Goal: Task Accomplishment & Management: Manage account settings

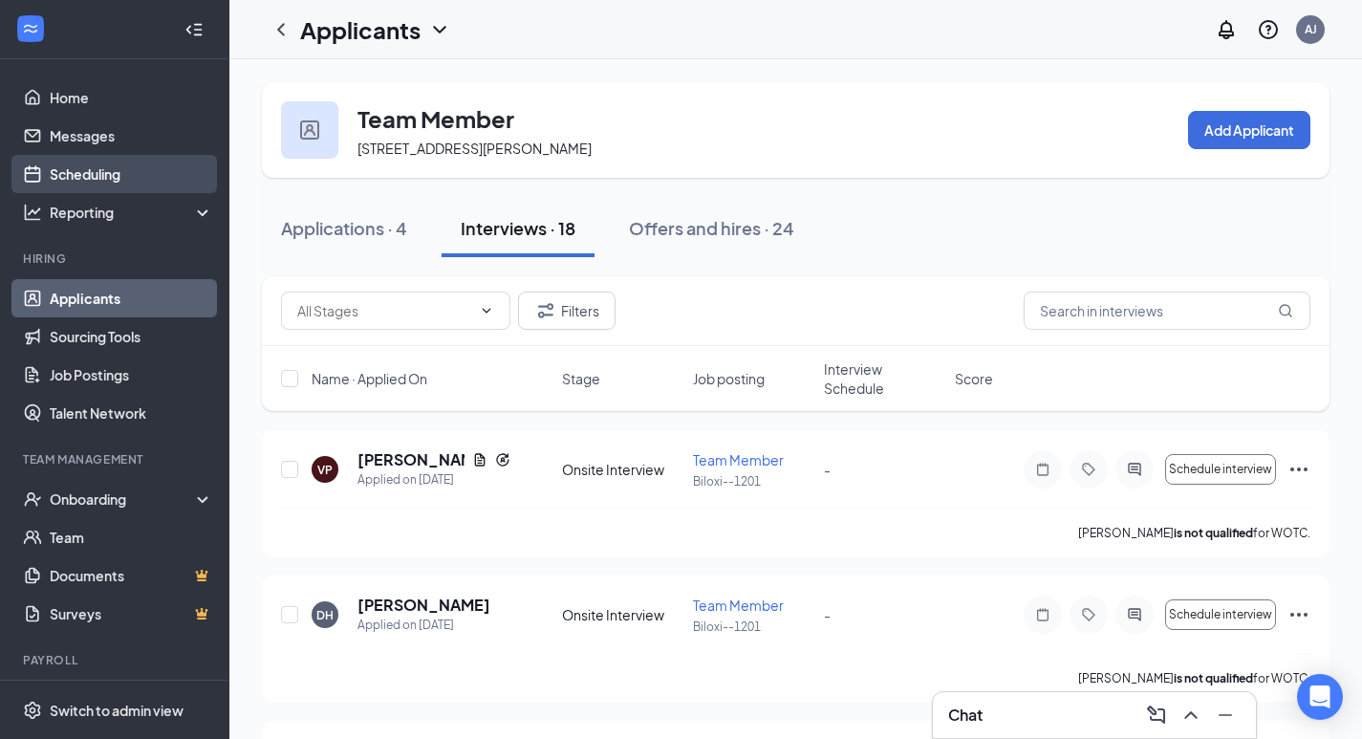
click at [119, 177] on link "Scheduling" at bounding box center [131, 174] width 163 height 38
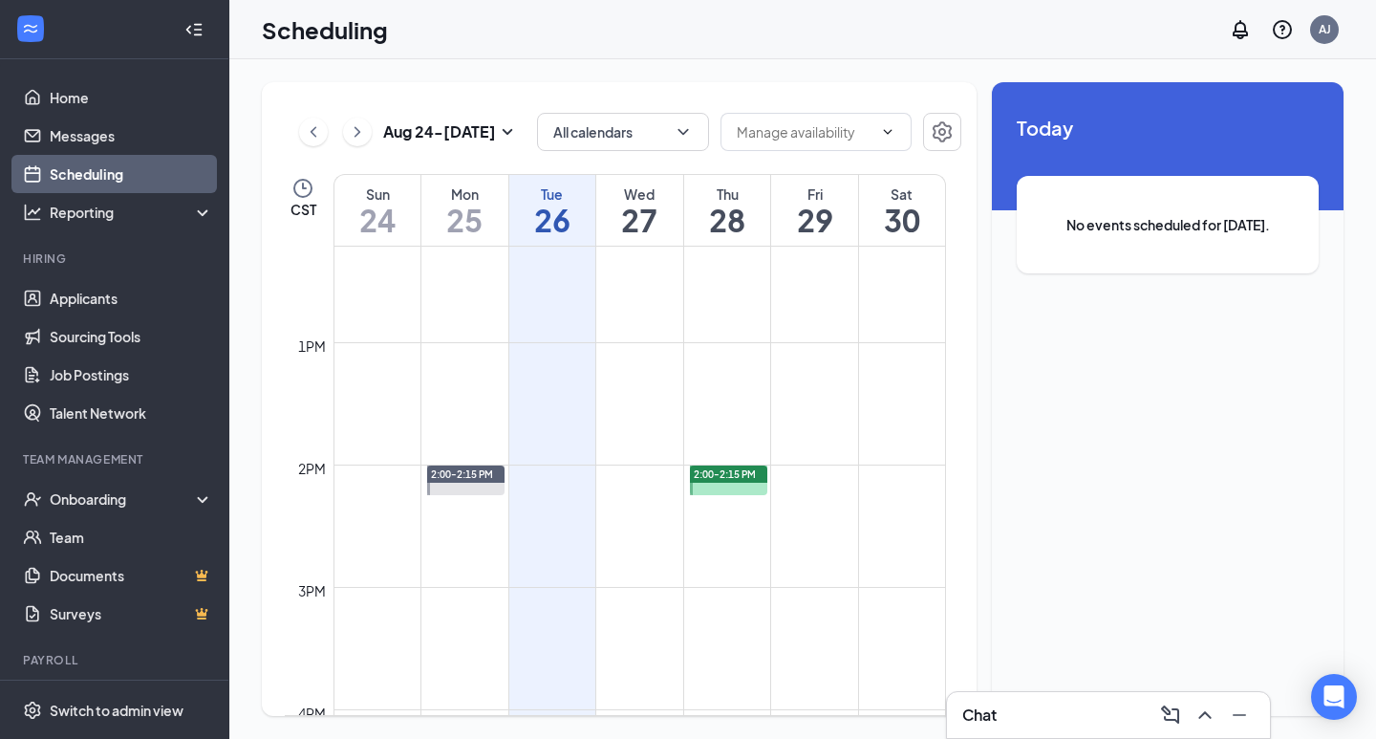
scroll to position [1534, 0]
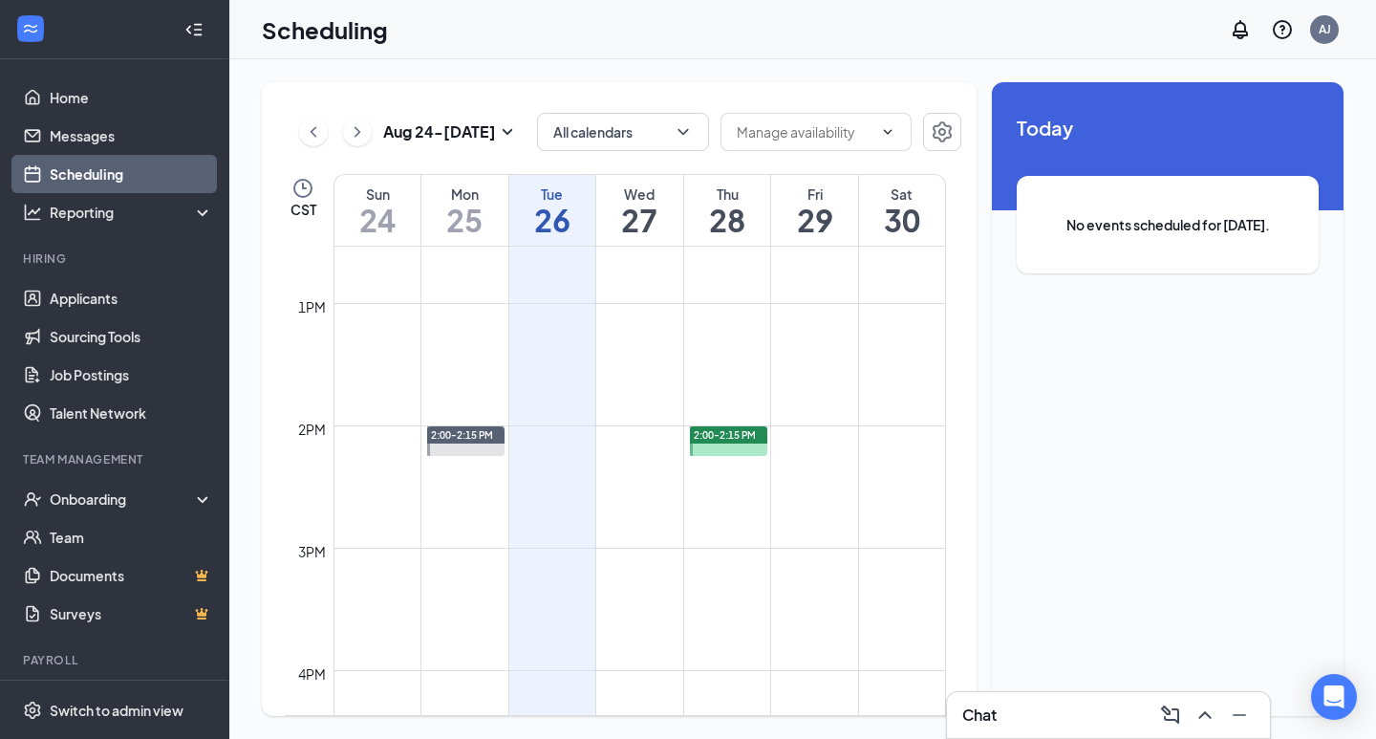
click at [747, 432] on span "2:00-2:15 PM" at bounding box center [725, 434] width 62 height 13
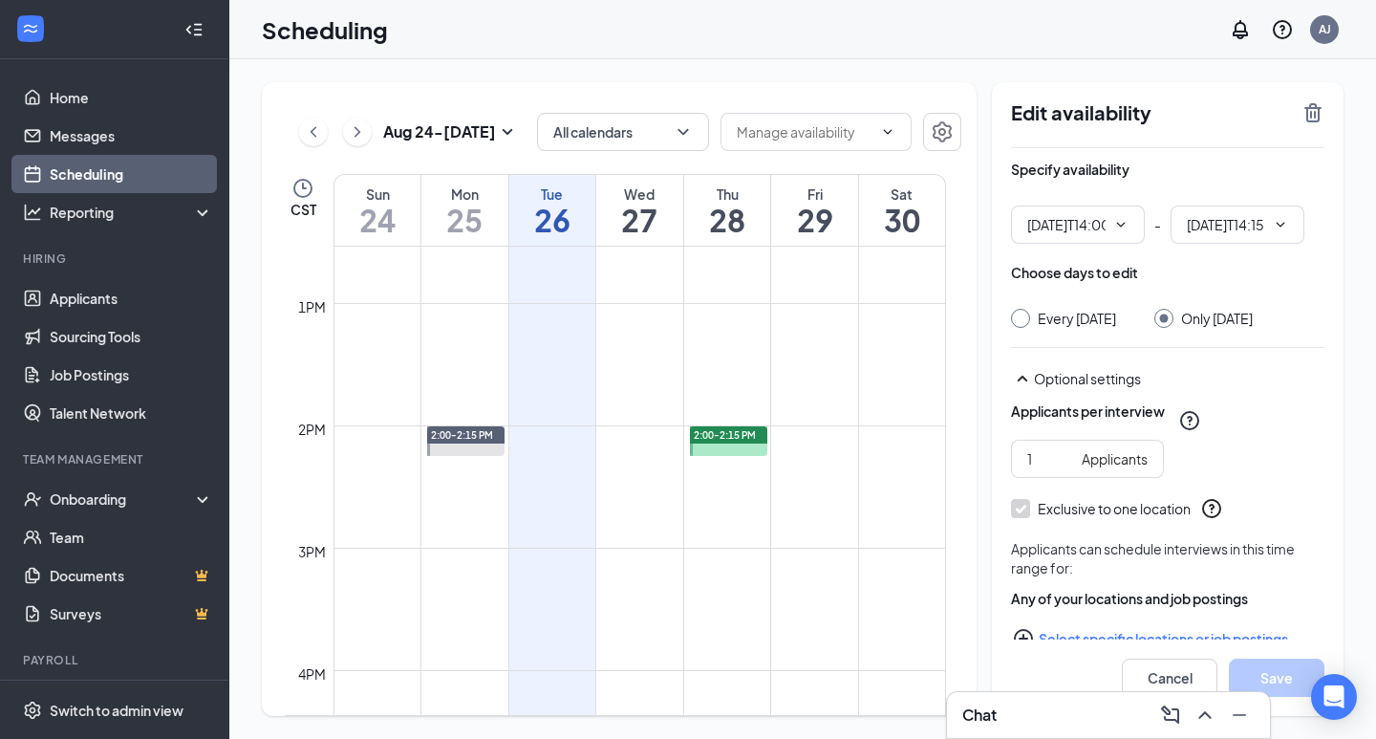
type input "02:00 PM"
type input "02:15 PM"
click at [1308, 115] on icon "TrashOutline" at bounding box center [1313, 112] width 17 height 19
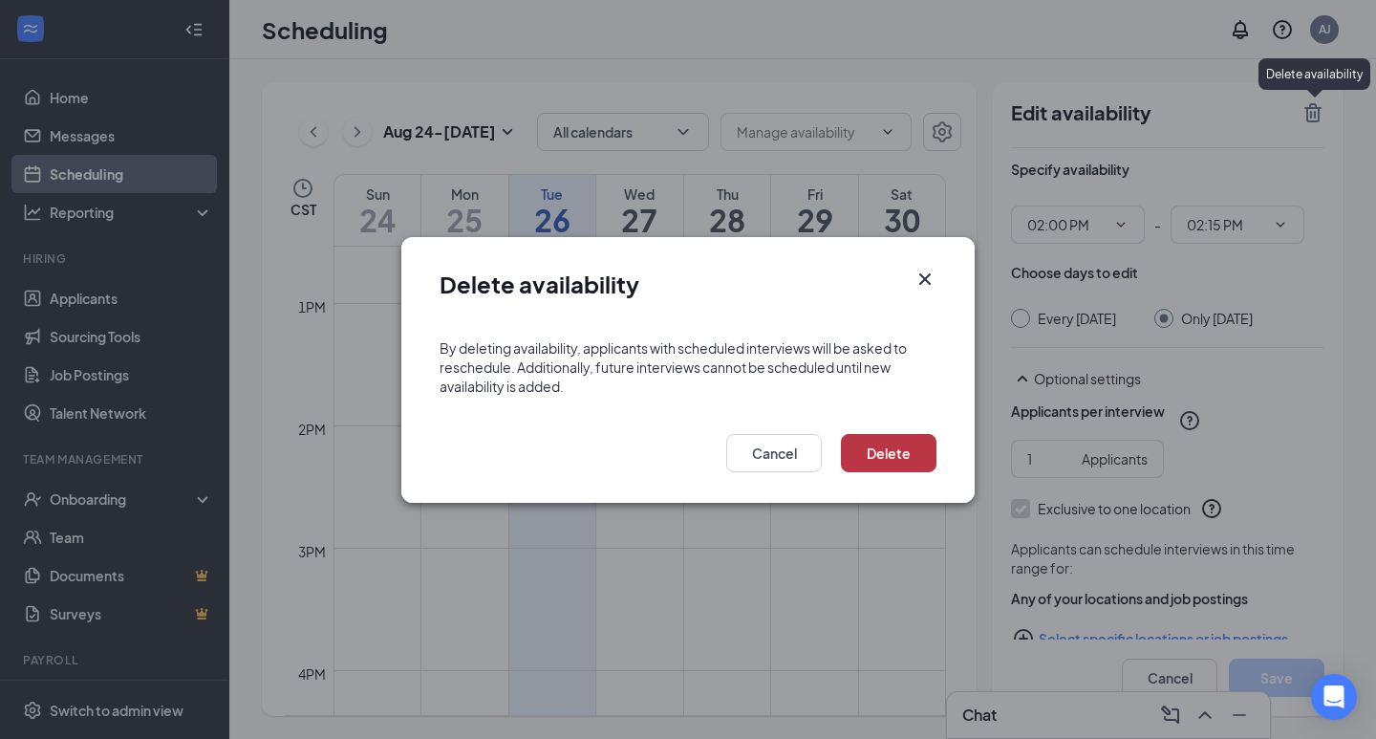
click at [882, 466] on button "Delete" at bounding box center [889, 453] width 96 height 38
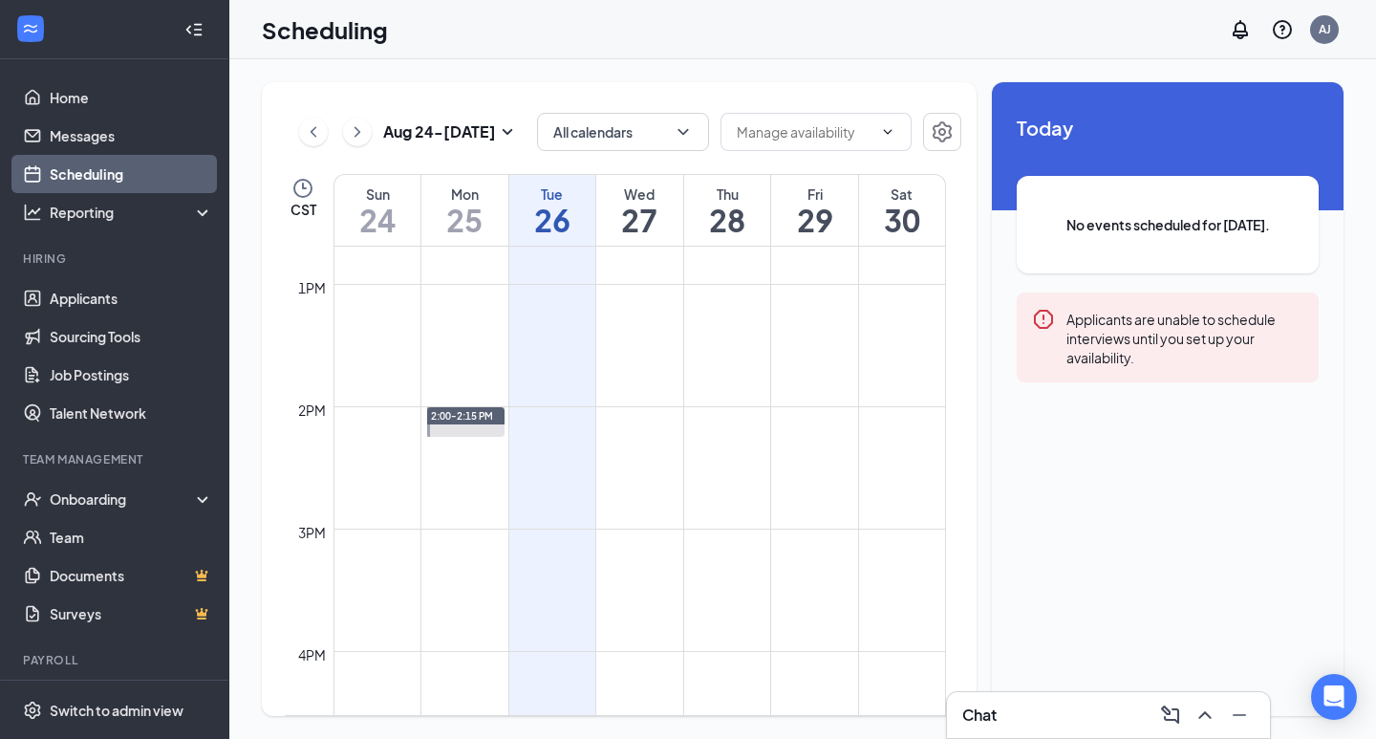
scroll to position [1579, 0]
drag, startPoint x: 742, startPoint y: 506, endPoint x: 743, endPoint y: 526, distance: 20.1
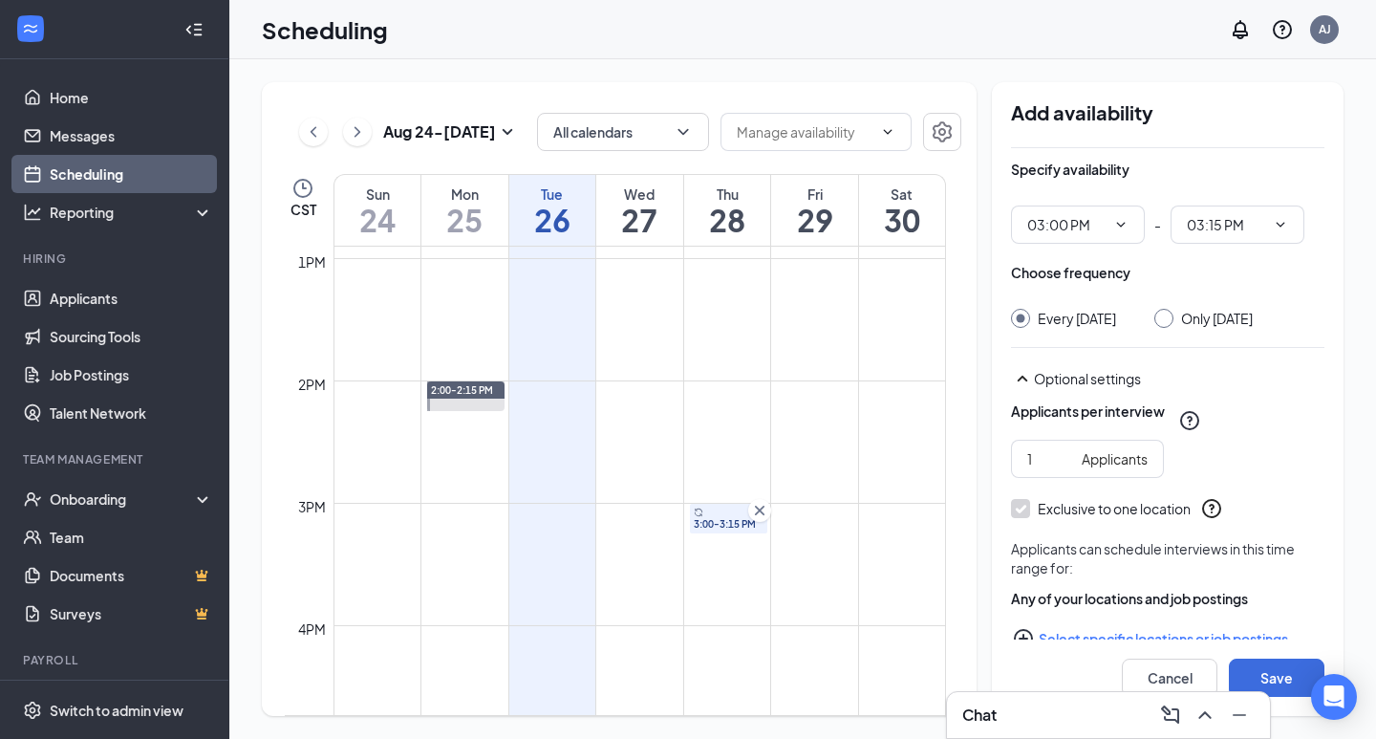
click at [1174, 321] on div at bounding box center [1164, 318] width 19 height 19
click at [1263, 681] on button "Save" at bounding box center [1277, 678] width 96 height 38
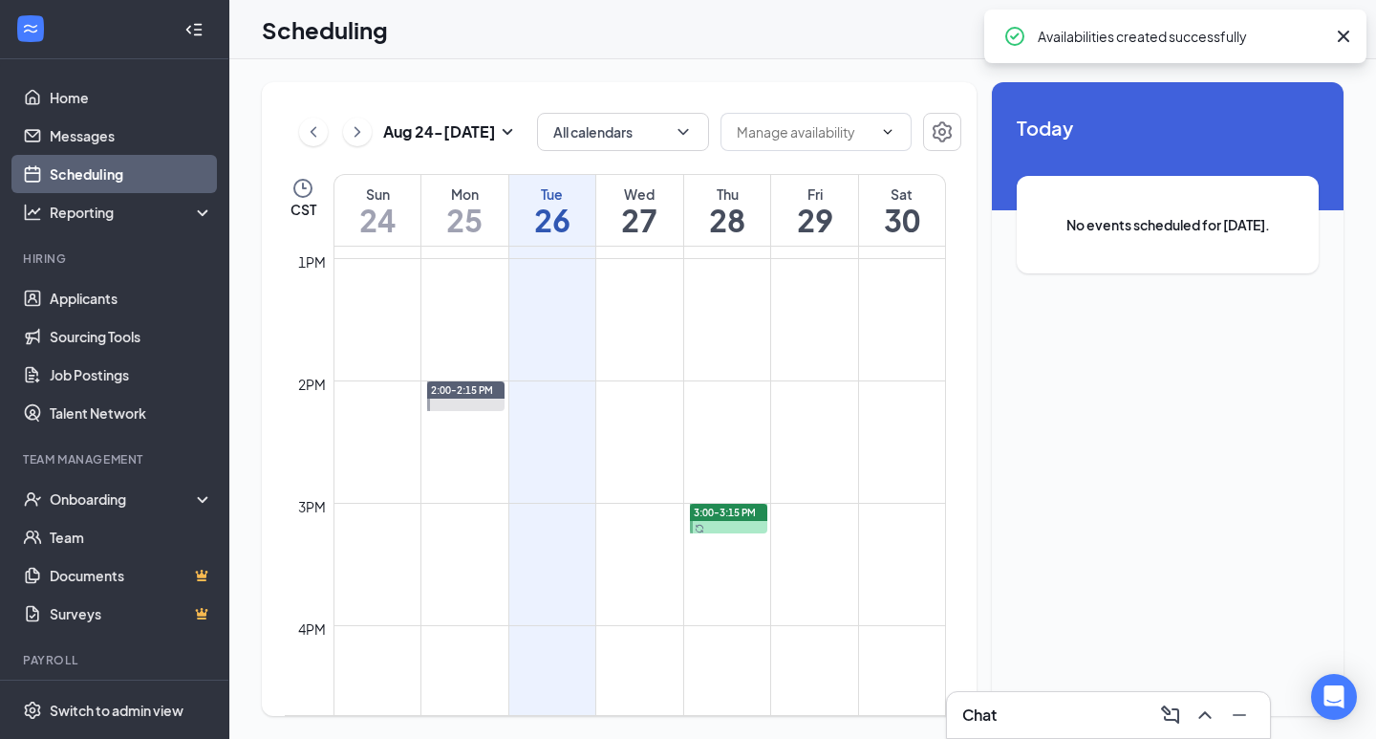
click at [1347, 36] on icon "Cross" at bounding box center [1343, 36] width 23 height 23
